Goal: Find specific page/section: Find specific page/section

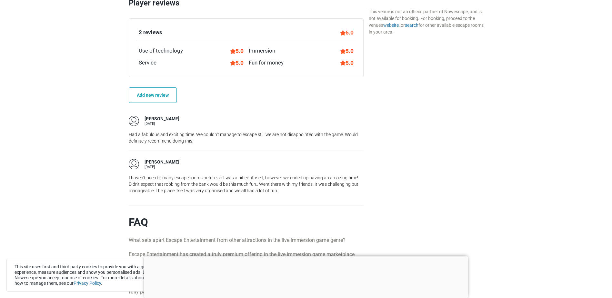
scroll to position [548, 0]
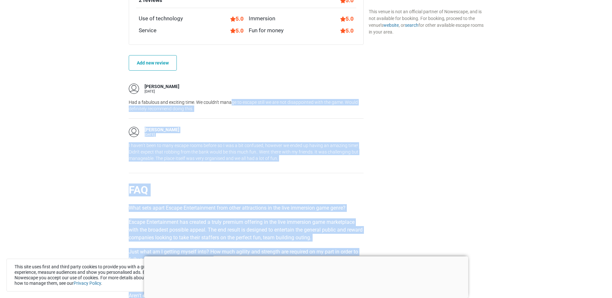
drag, startPoint x: 232, startPoint y: 97, endPoint x: 440, endPoint y: 152, distance: 215.5
click at [440, 152] on div "Escape room Bank Heist [GEOGRAPHIC_DATA], [GEOGRAPHIC_DATA] 5 (2) Rob the crown…" at bounding box center [306, 263] width 360 height 1231
click at [440, 152] on div "Availability and prices This venue is not an official partner of Nowescape, and…" at bounding box center [426, 155] width 120 height 997
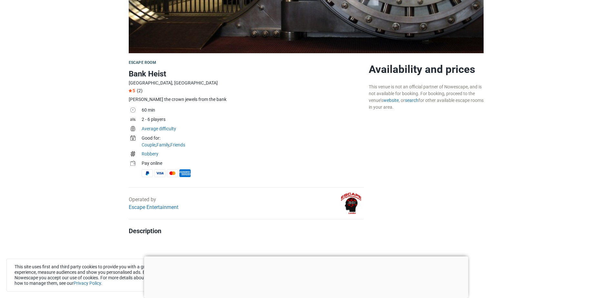
scroll to position [142, 0]
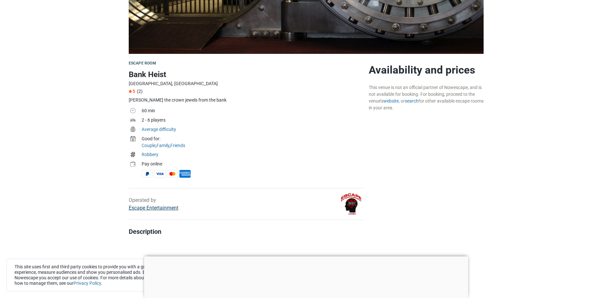
click at [159, 207] on link "Escape Entertainment" at bounding box center [154, 208] width 50 height 6
